Goal: Transaction & Acquisition: Purchase product/service

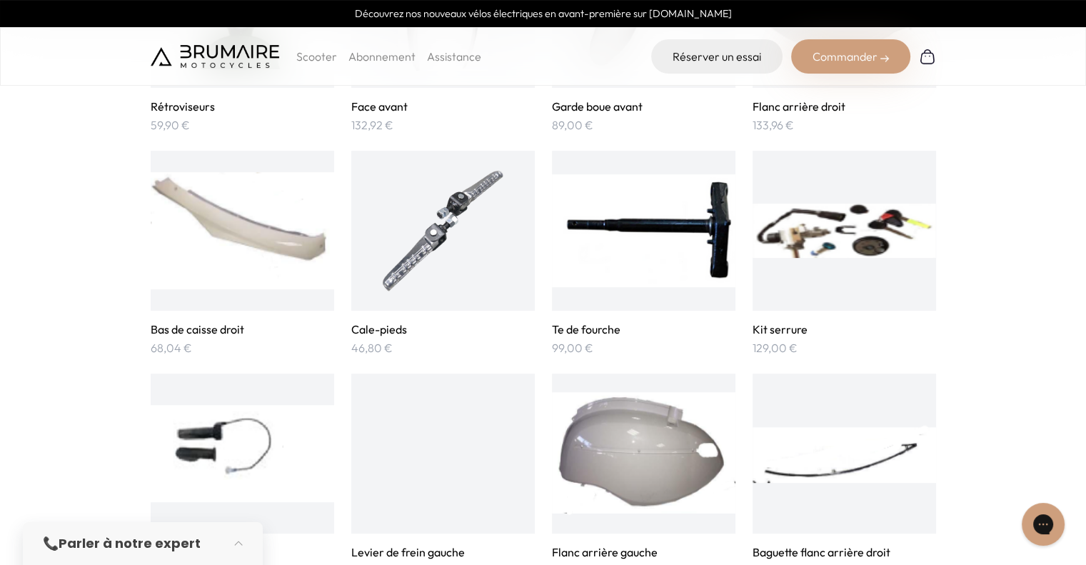
scroll to position [705, 0]
drag, startPoint x: 914, startPoint y: 259, endPoint x: 997, endPoint y: 259, distance: 83.5
drag, startPoint x: 997, startPoint y: 259, endPoint x: 1022, endPoint y: 343, distance: 87.2
click at [825, 263] on img at bounding box center [844, 231] width 183 height 126
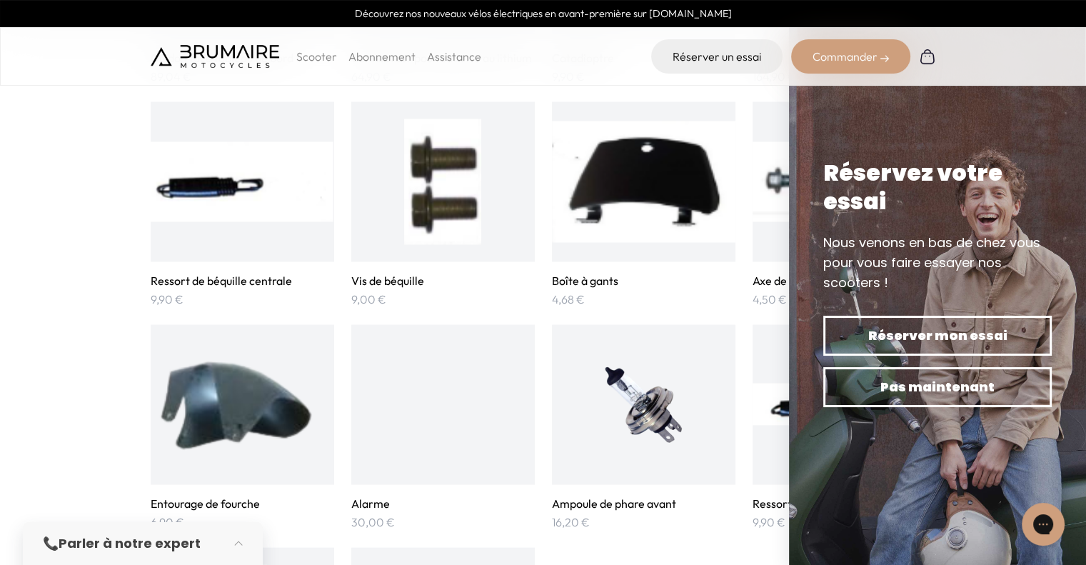
scroll to position [2756, 0]
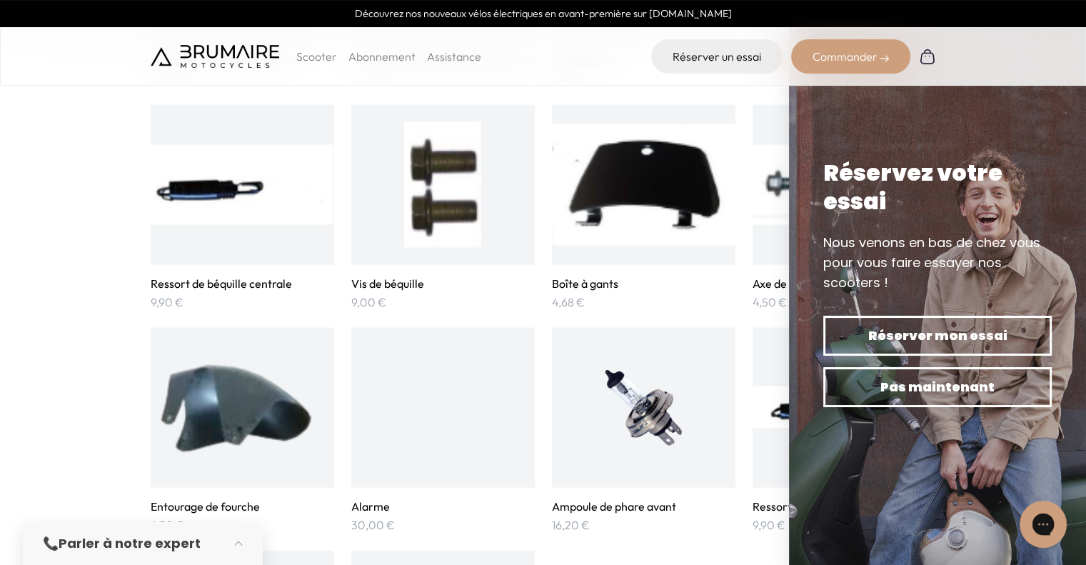
click at [1048, 541] on button "Discutez avec nous" at bounding box center [1043, 523] width 47 height 47
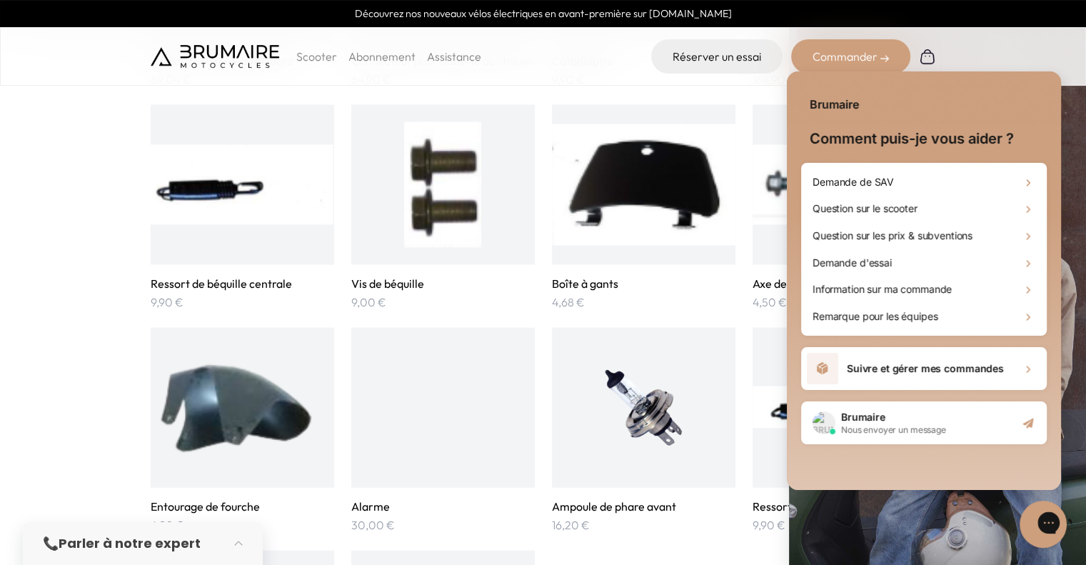
scroll to position [0, 0]
click at [913, 188] on div "Demande de SAV" at bounding box center [924, 181] width 234 height 27
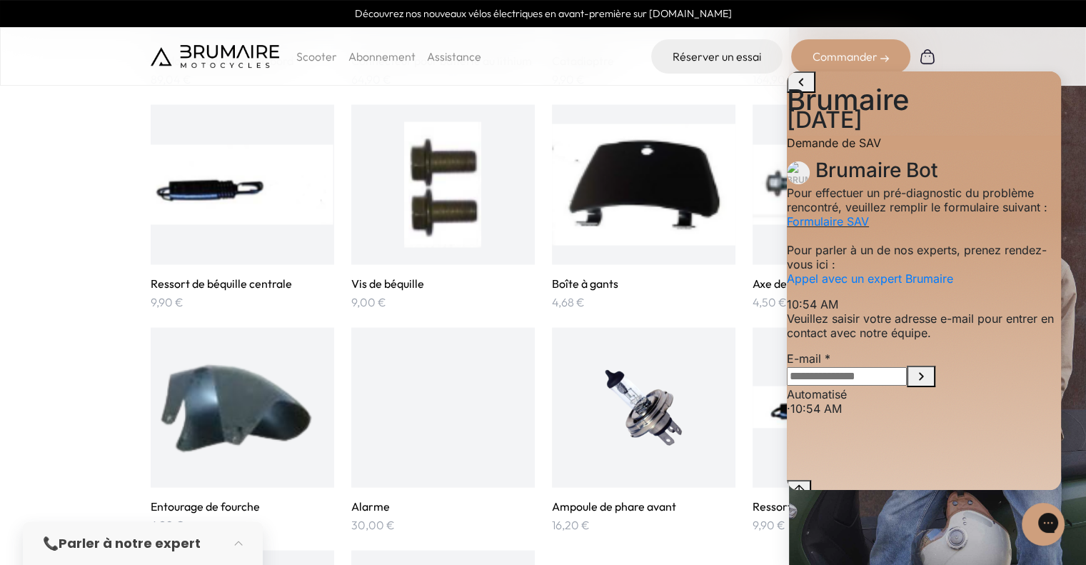
scroll to position [64, 0]
click at [888, 386] on input "E-mail" at bounding box center [847, 376] width 120 height 19
type input "**********"
click at [930, 385] on icon "Submit E-mail" at bounding box center [920, 376] width 17 height 17
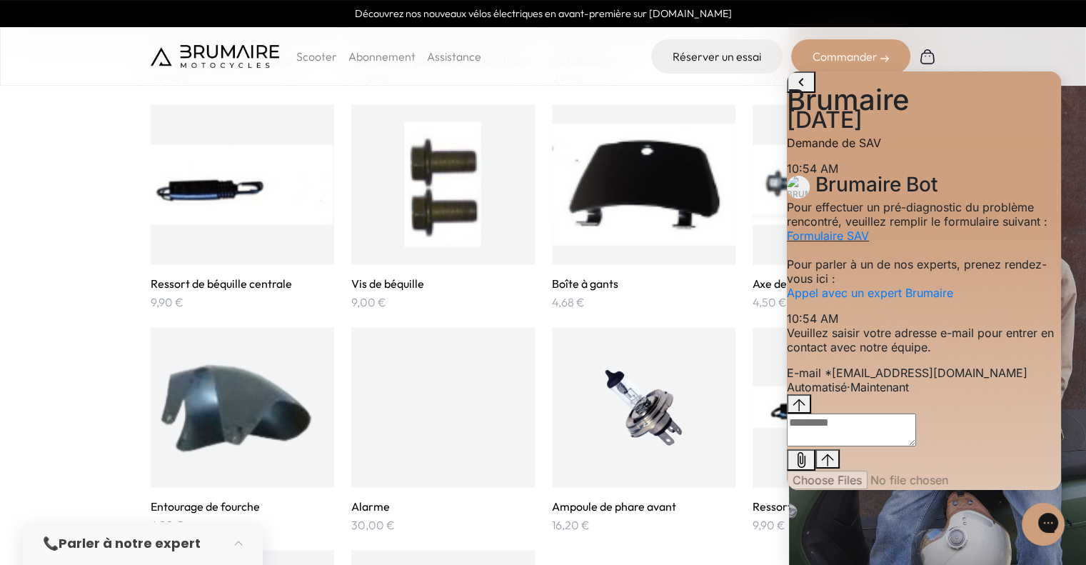
scroll to position [115, 0]
click at [871, 446] on textarea "live chat message input" at bounding box center [851, 429] width 129 height 33
click at [889, 228] on div "Formulaire SAV" at bounding box center [924, 235] width 274 height 14
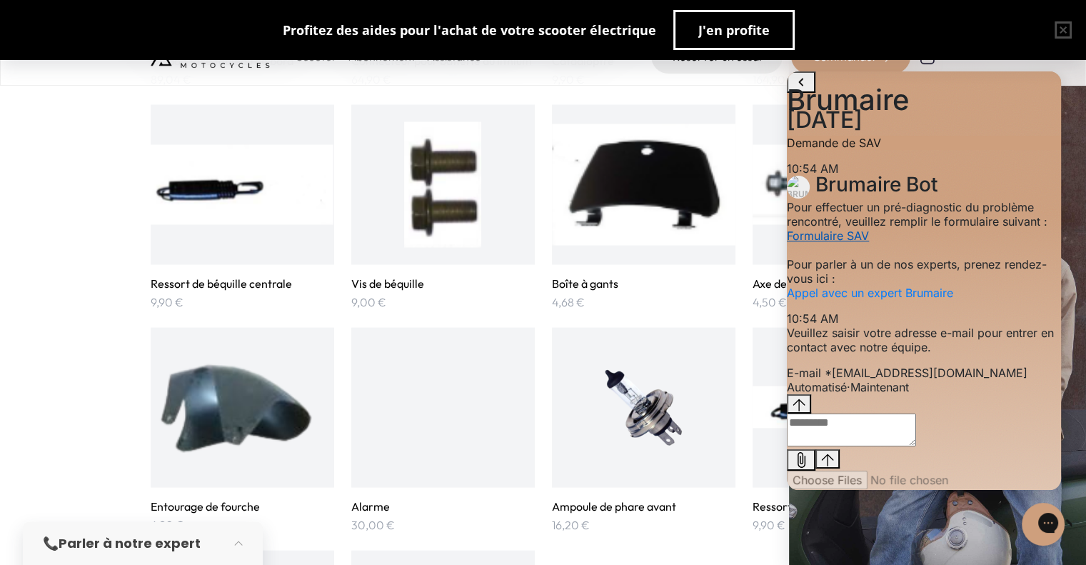
click at [869, 228] on link "Formulaire SAV" at bounding box center [828, 235] width 82 height 14
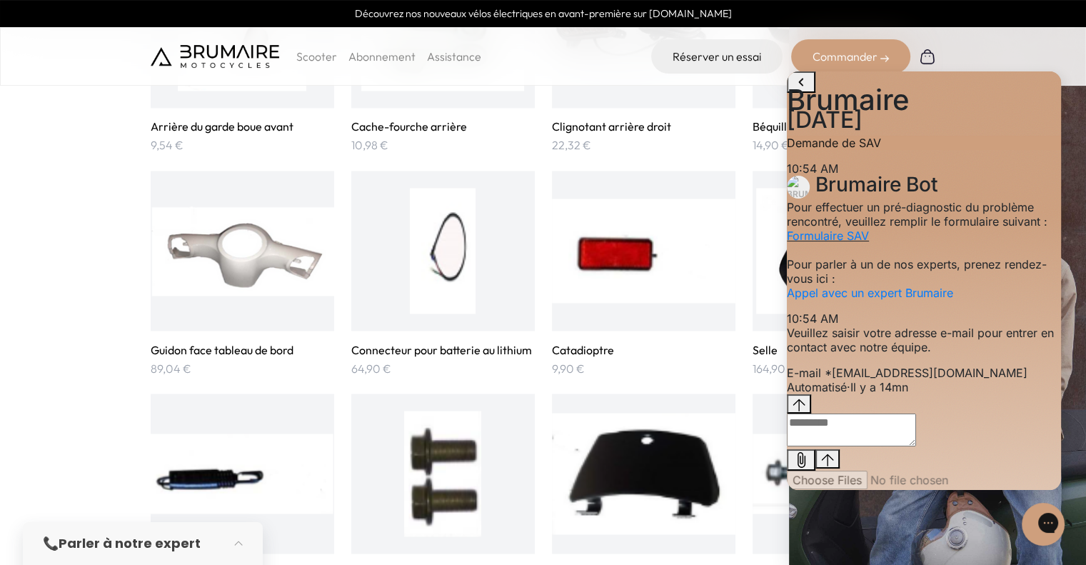
scroll to position [2465, 0]
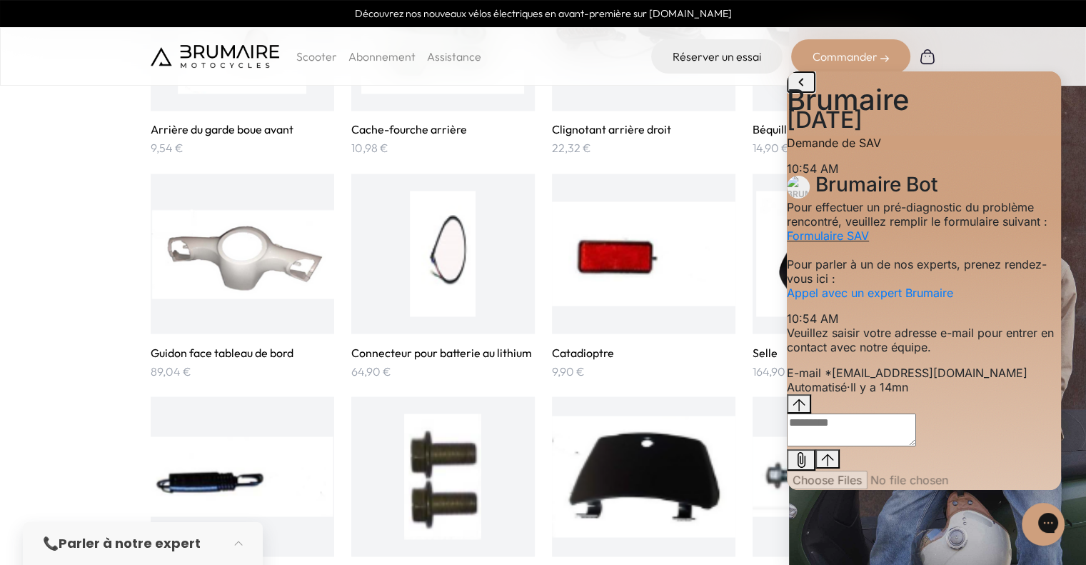
click at [799, 91] on icon "go to home page" at bounding box center [800, 82] width 17 height 17
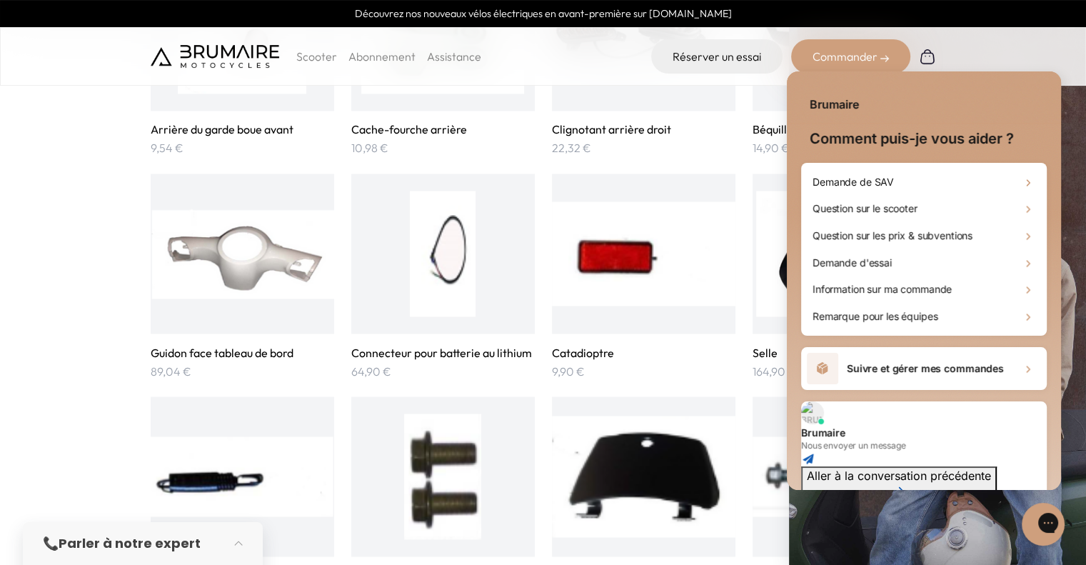
click at [1034, 56] on main-header "Découvrez nos nouveaux vélos électriques en avant-première sur cycles.brumaire.…" at bounding box center [543, 43] width 1086 height 86
click at [974, 51] on div "Scooter Abonnement Assistance Réserver un essai Commander" at bounding box center [543, 56] width 1086 height 59
click at [1085, 524] on icon "Close gorgias live chat" at bounding box center [1099, 522] width 15 height 15
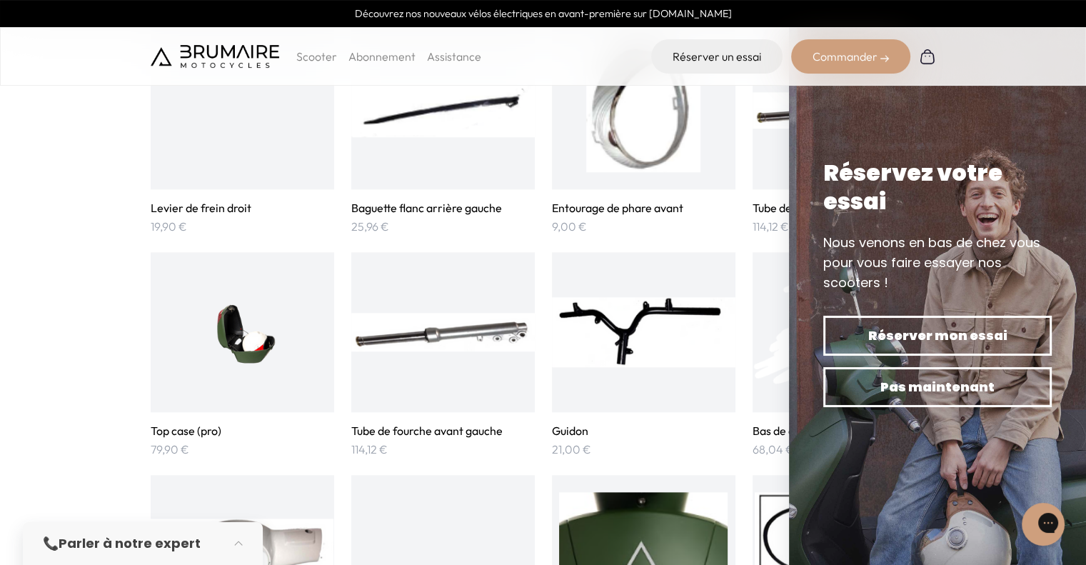
scroll to position [1494, 0]
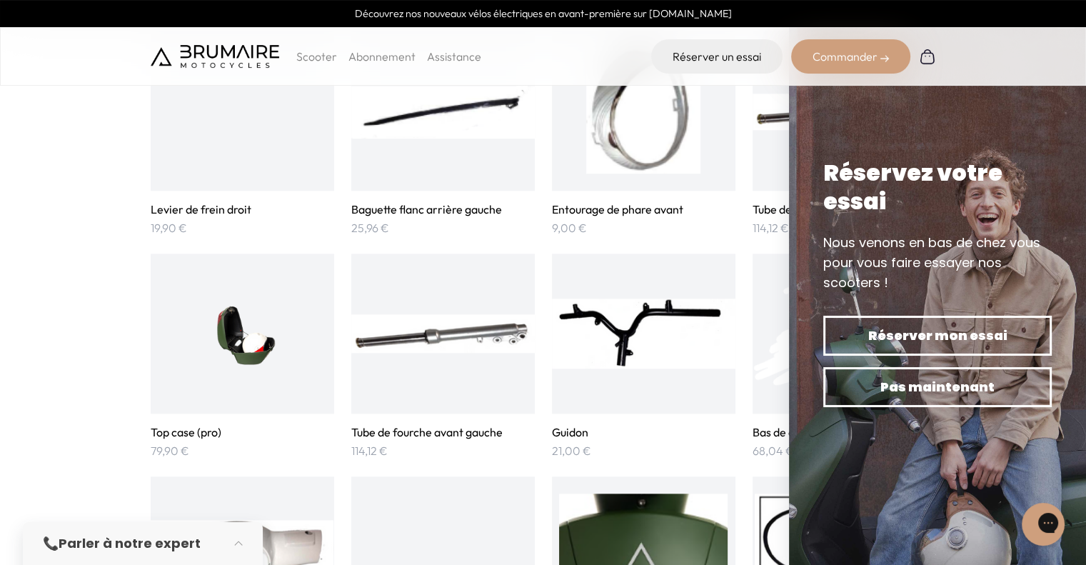
click at [782, 521] on img at bounding box center [844, 556] width 178 height 126
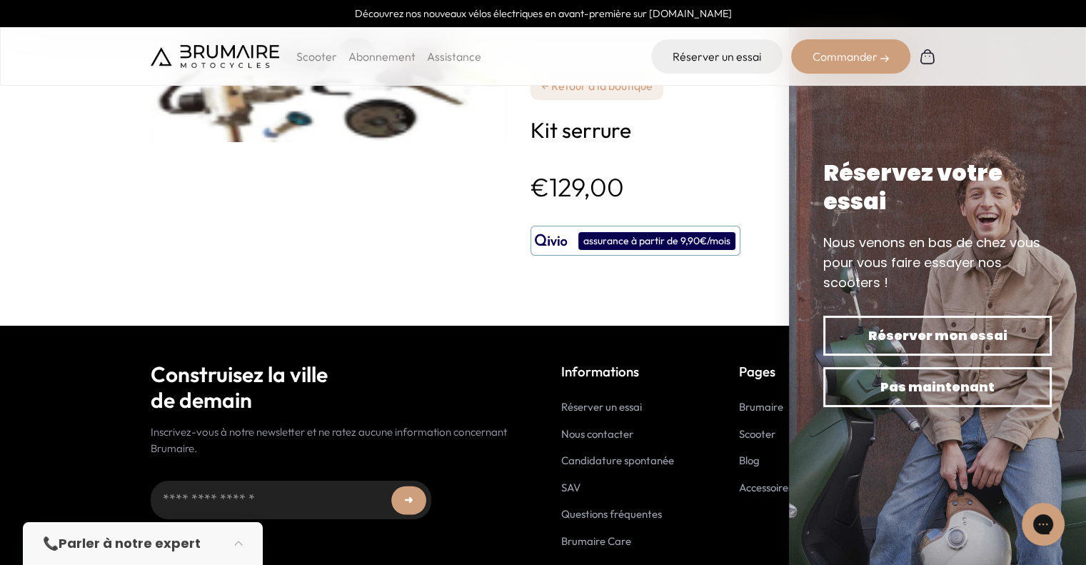
click at [596, 90] on link "← Retour à la boutique" at bounding box center [596, 85] width 133 height 29
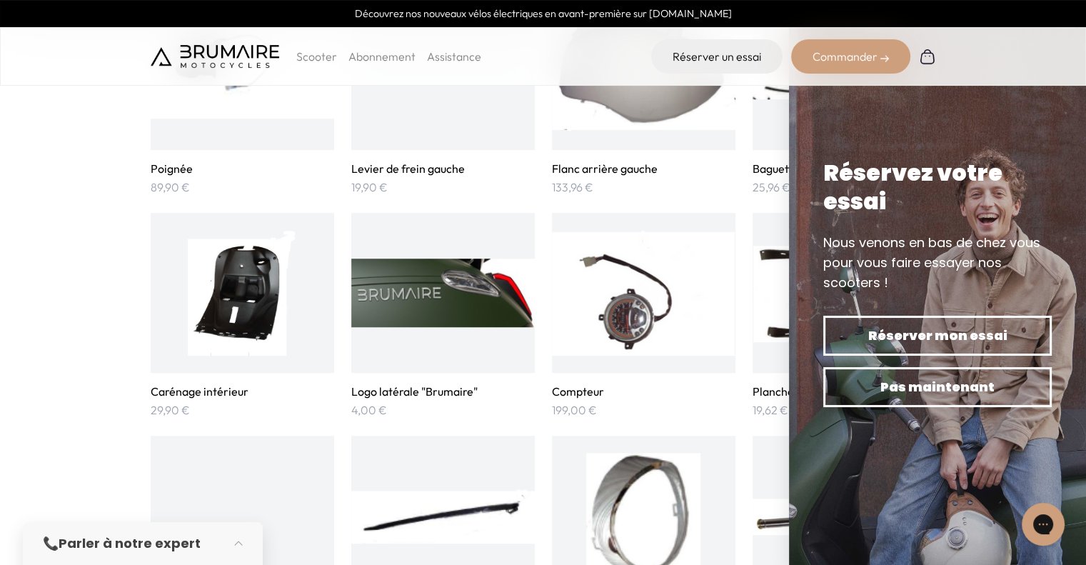
scroll to position [1090, 0]
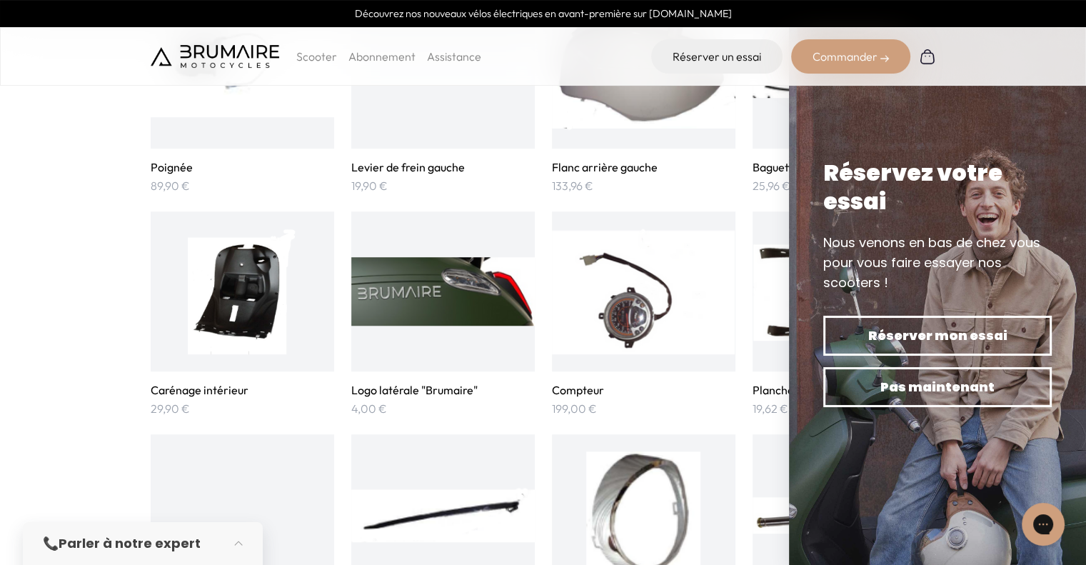
click at [640, 269] on img at bounding box center [643, 291] width 183 height 126
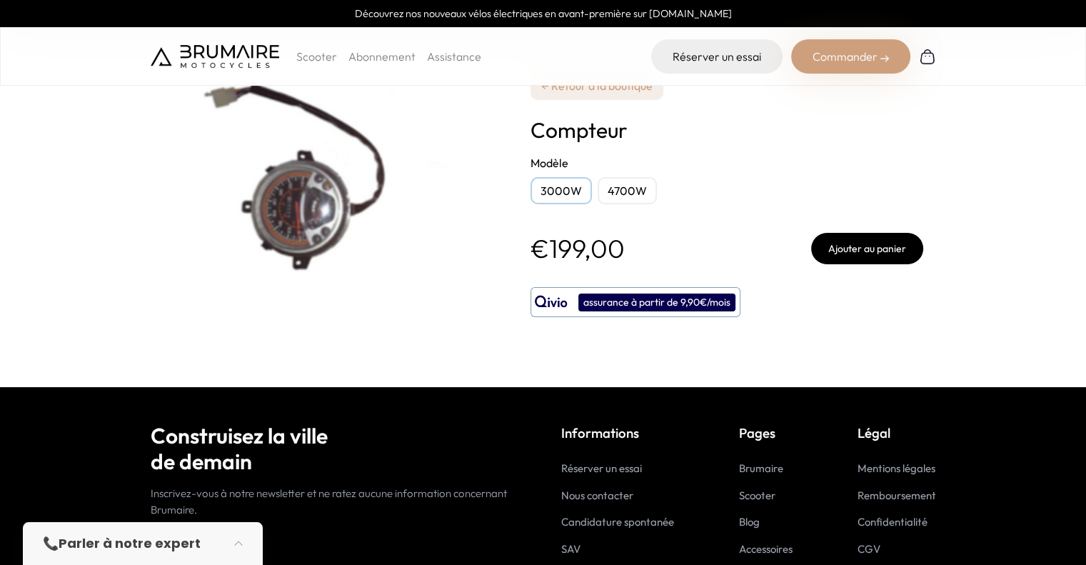
click at [617, 197] on div "4700W" at bounding box center [627, 190] width 59 height 27
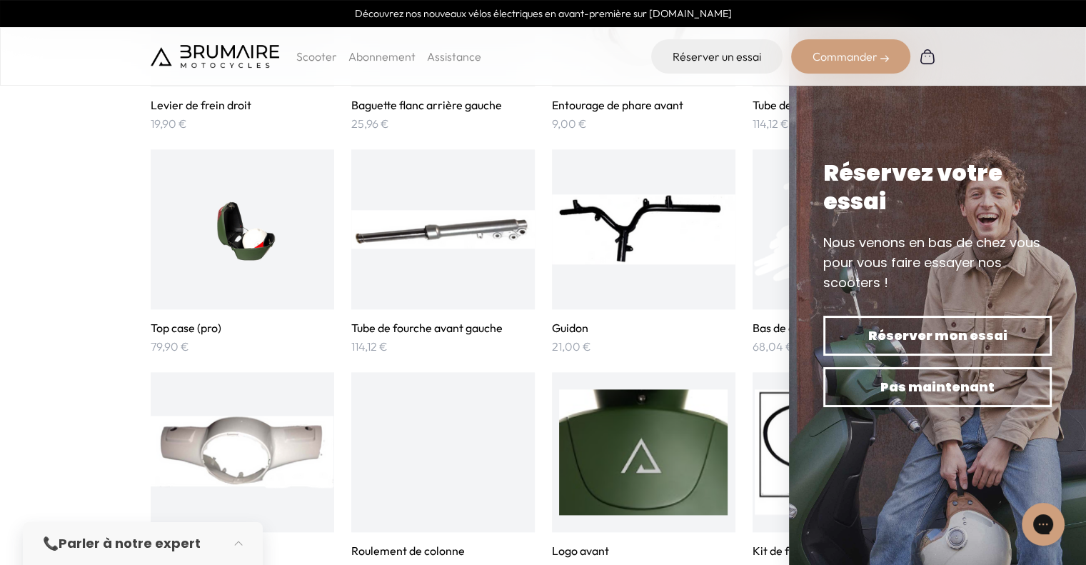
scroll to position [1599, 0]
click at [236, 243] on img at bounding box center [242, 229] width 126 height 126
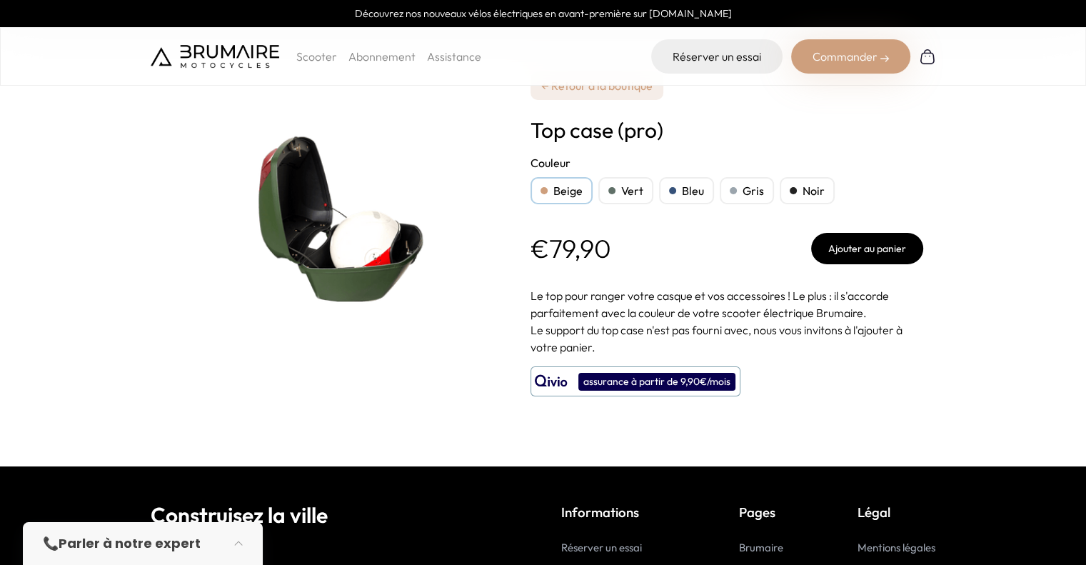
click at [633, 191] on div "Vert" at bounding box center [625, 190] width 55 height 27
click at [625, 189] on div "Vert" at bounding box center [625, 190] width 55 height 27
